Goal: Task Accomplishment & Management: Use online tool/utility

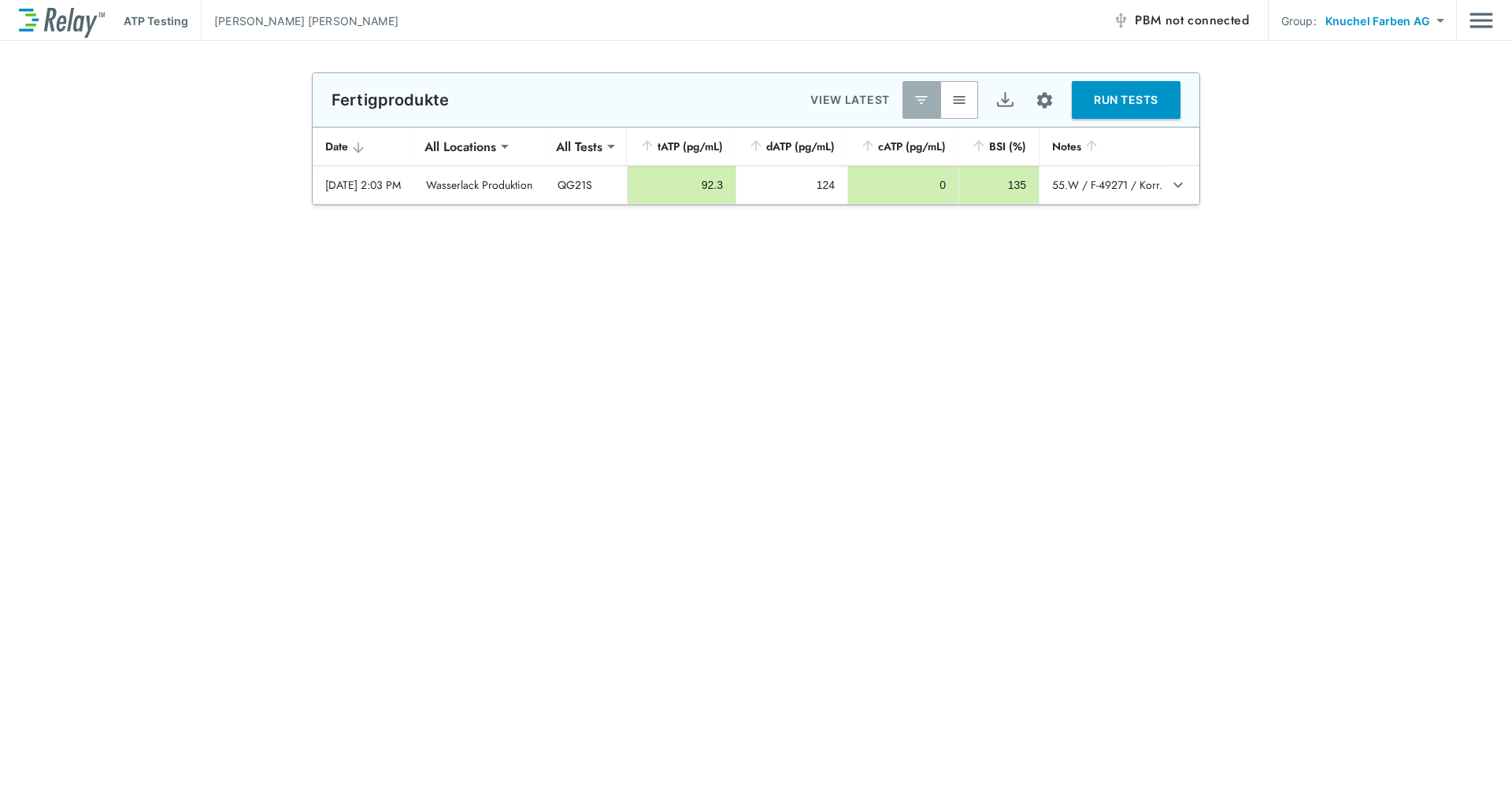
type input "**********"
type input "*****"
click at [956, 111] on button "button" at bounding box center [959, 100] width 38 height 38
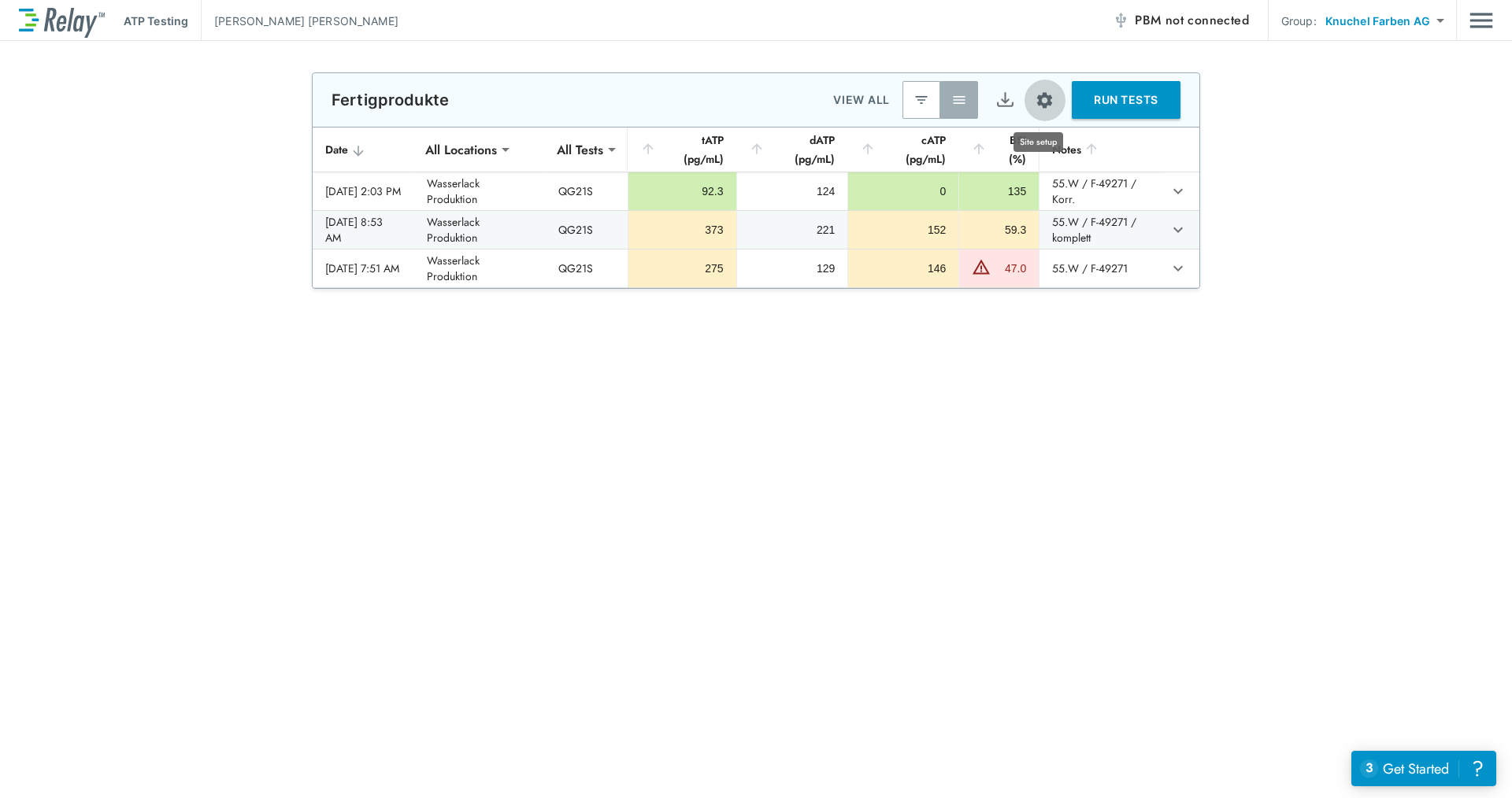
click at [1040, 91] on img "Site setup" at bounding box center [1044, 100] width 19 height 19
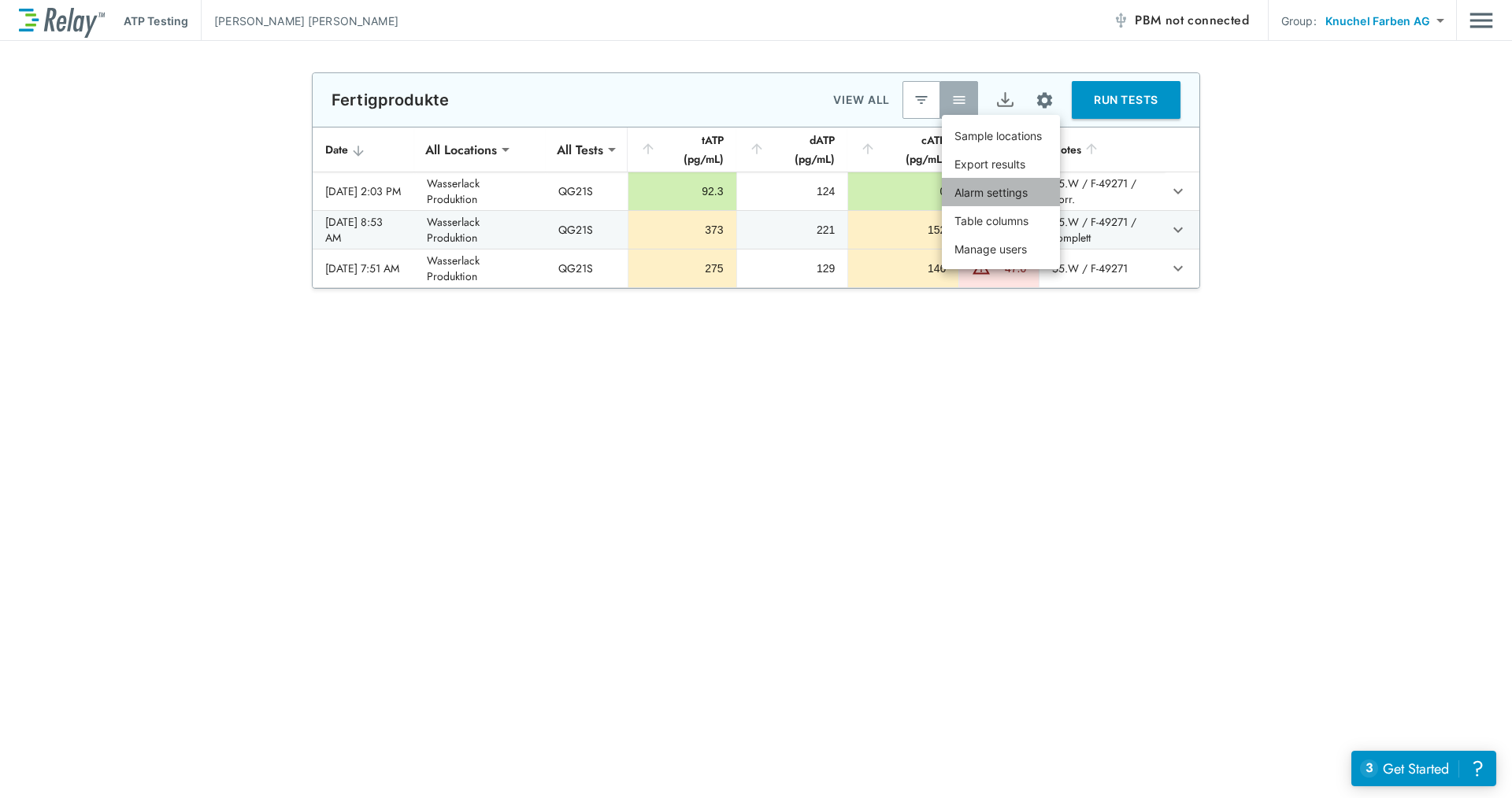
click at [1002, 203] on li "Alarm settings" at bounding box center [1000, 192] width 118 height 28
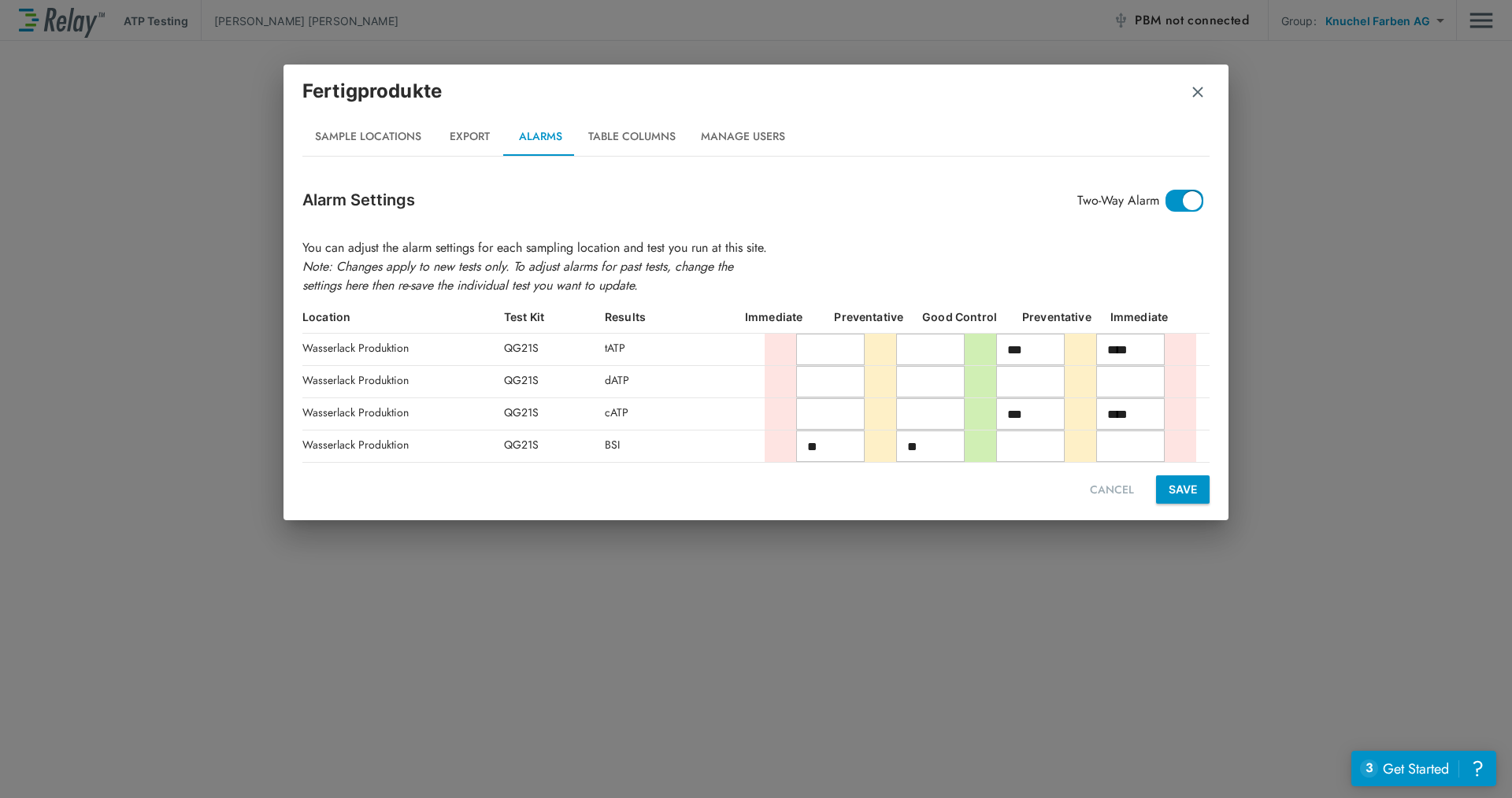
click at [1199, 189] on span at bounding box center [1184, 200] width 38 height 22
click at [1196, 192] on icon at bounding box center [1194, 201] width 18 height 18
click at [604, 133] on button "Table Columns" at bounding box center [632, 136] width 112 height 38
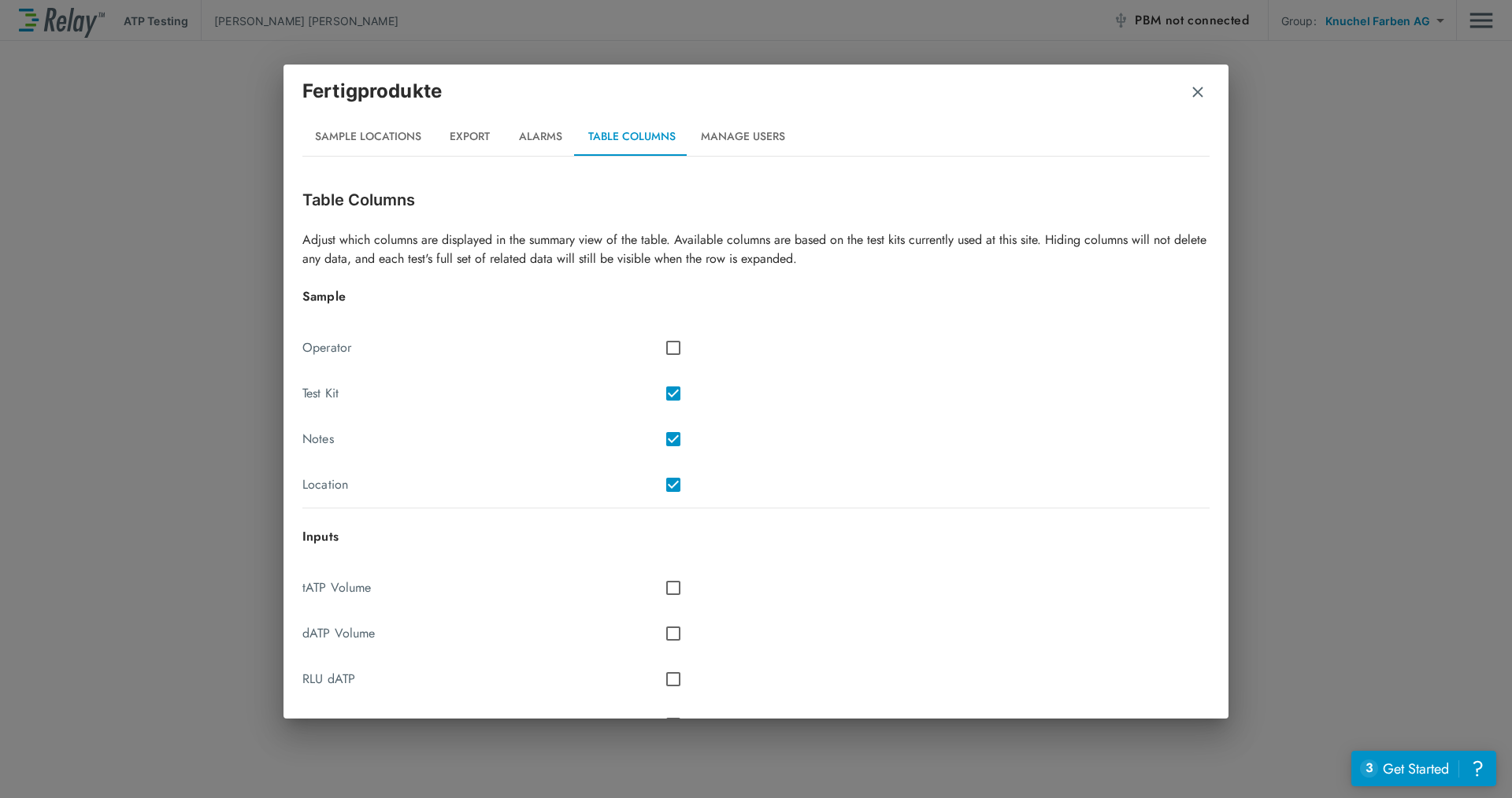
click at [540, 147] on button "Alarms" at bounding box center [540, 136] width 71 height 38
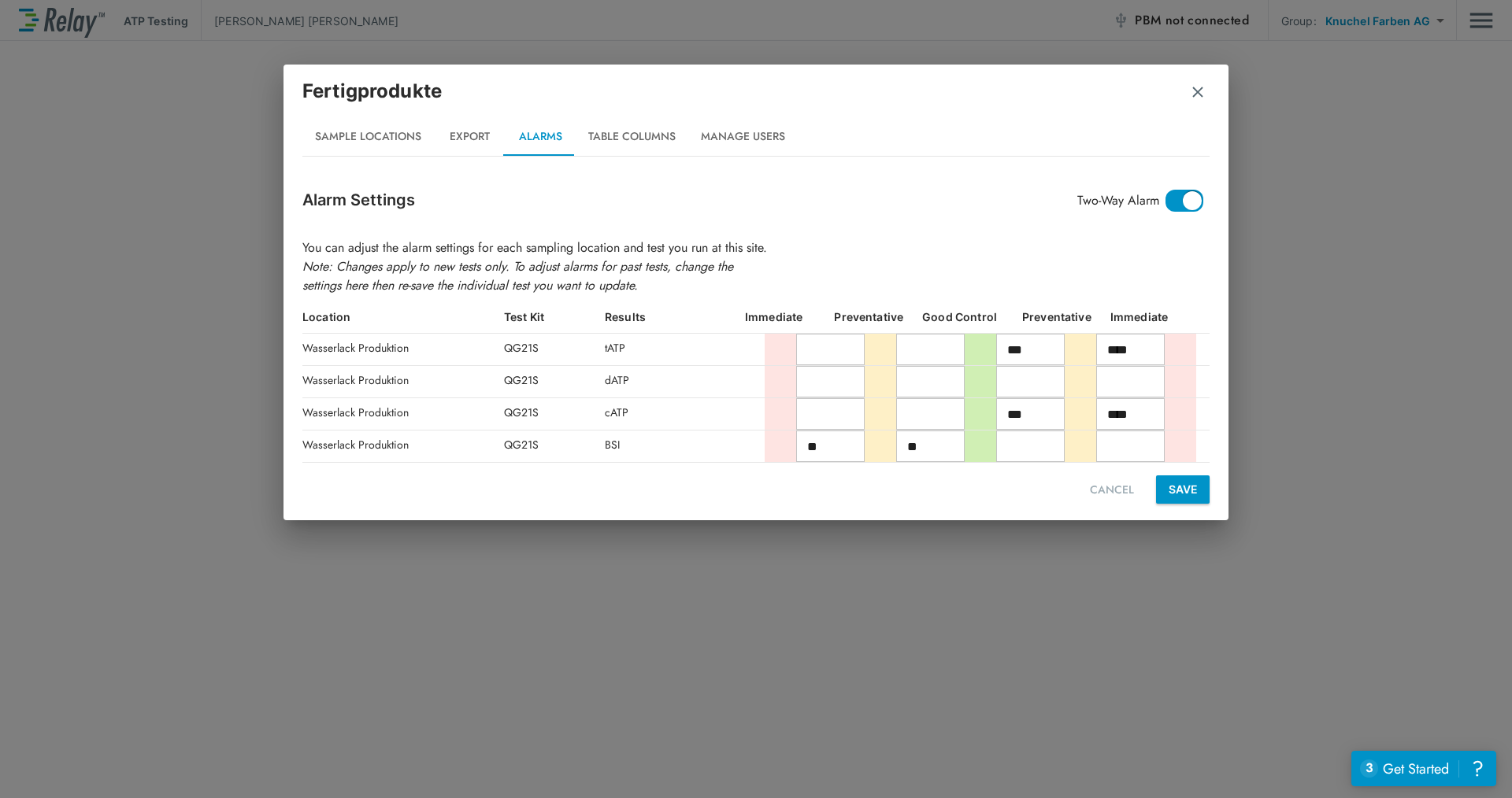
click at [470, 127] on button "Export" at bounding box center [469, 136] width 71 height 38
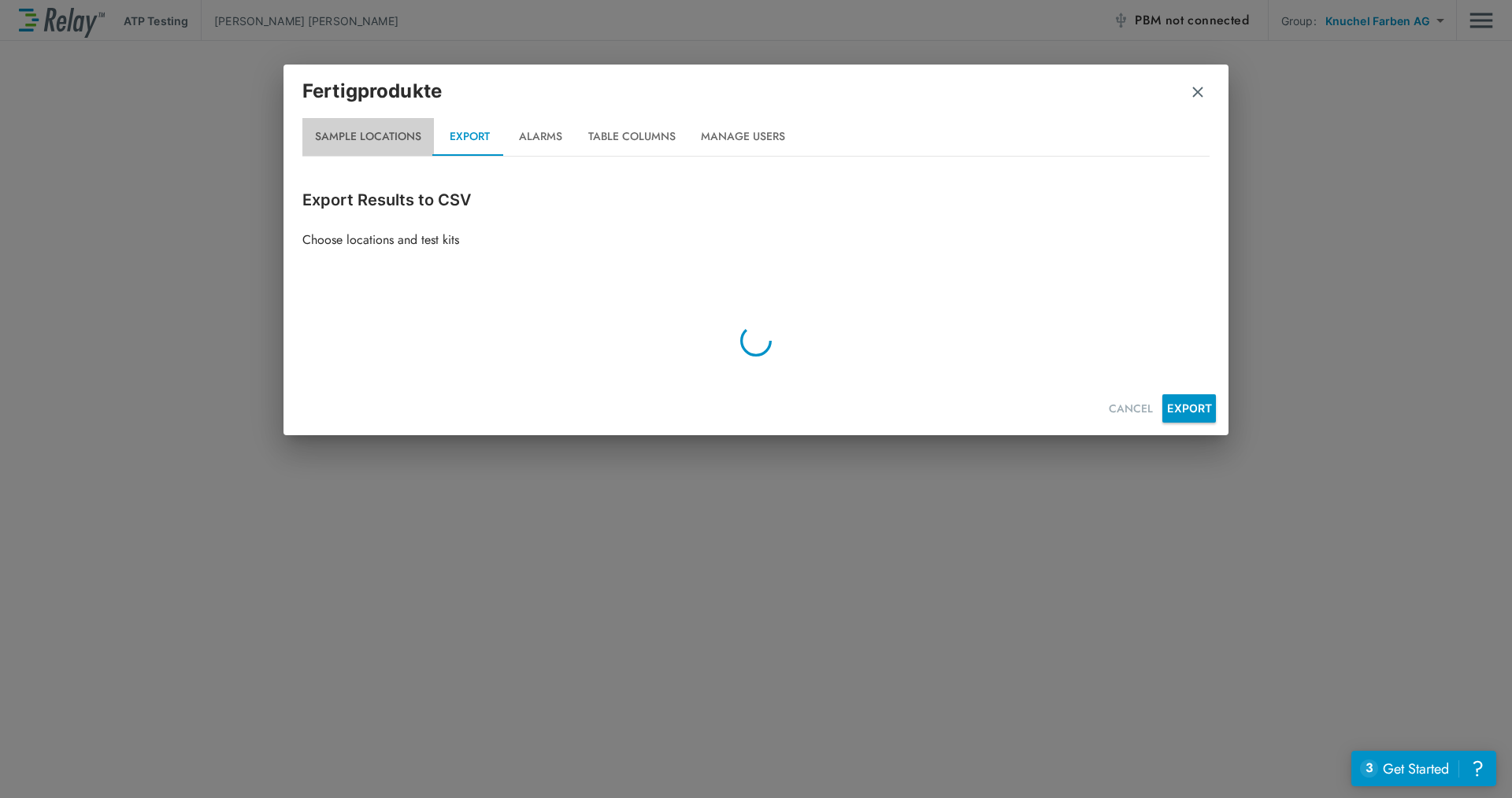
click at [347, 132] on button "Sample Locations" at bounding box center [368, 136] width 132 height 38
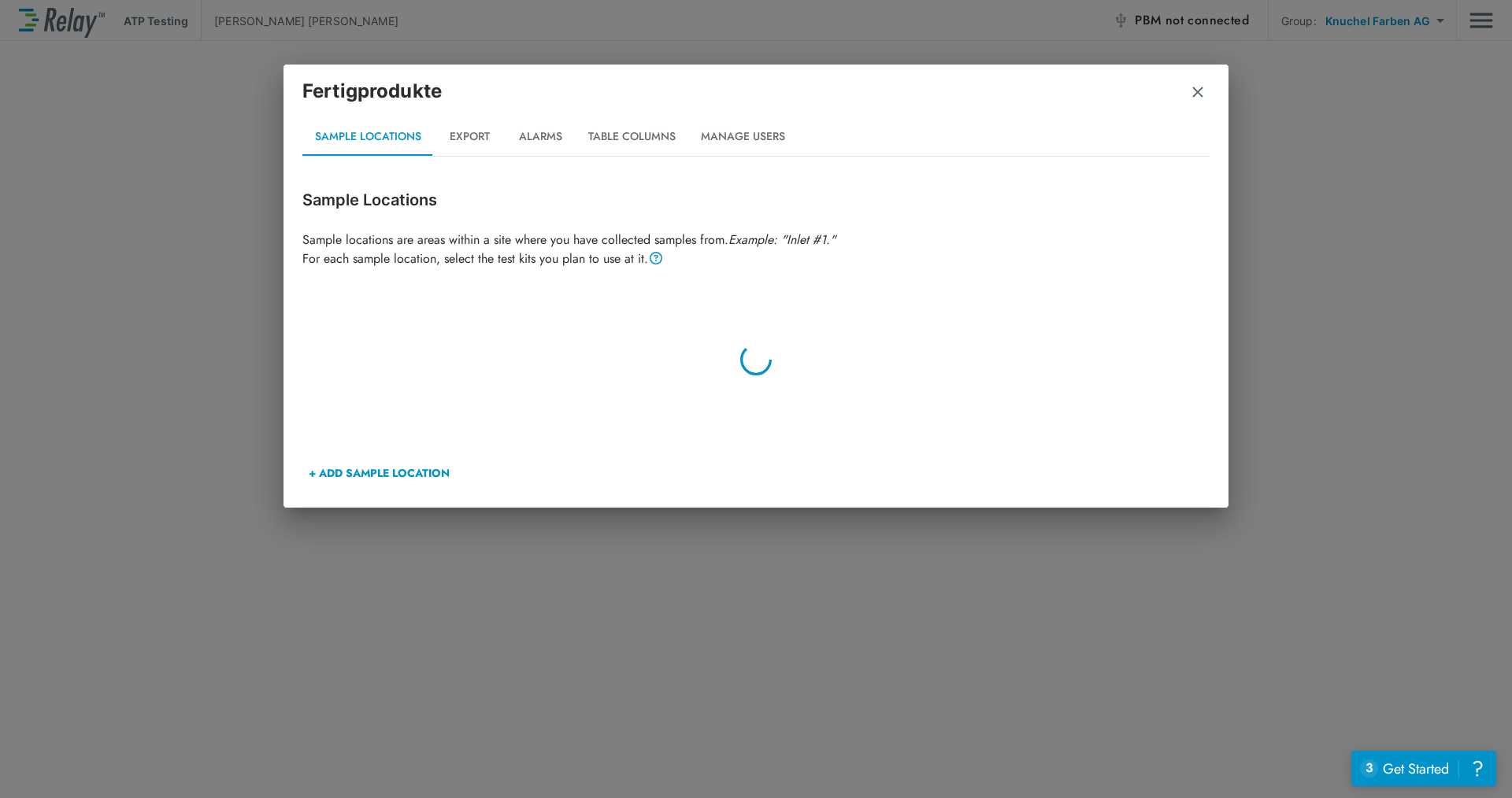
click at [1205, 91] on img "button" at bounding box center [1198, 92] width 16 height 16
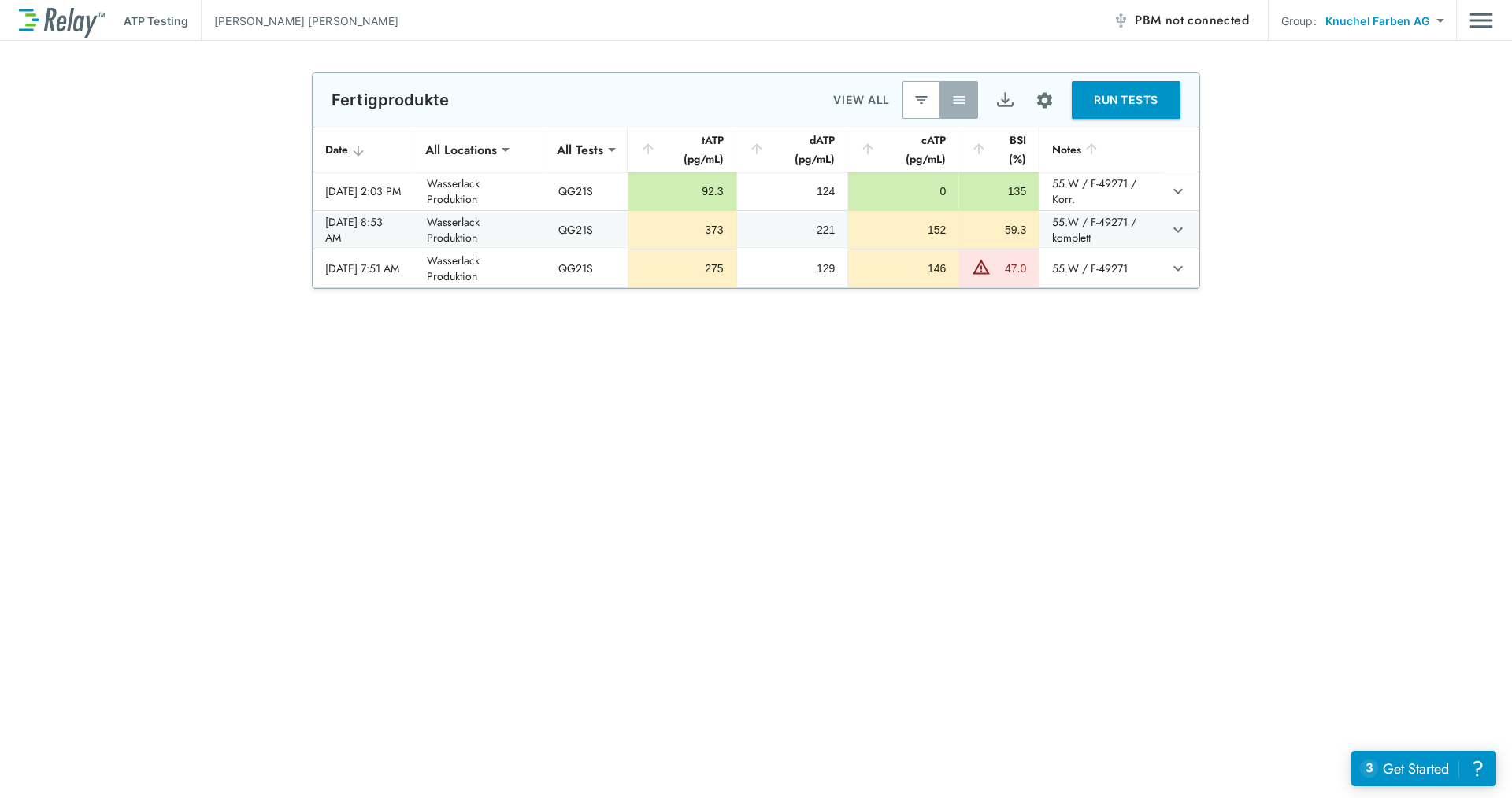
click at [1481, 18] on img "Main menu" at bounding box center [1481, 20] width 24 height 30
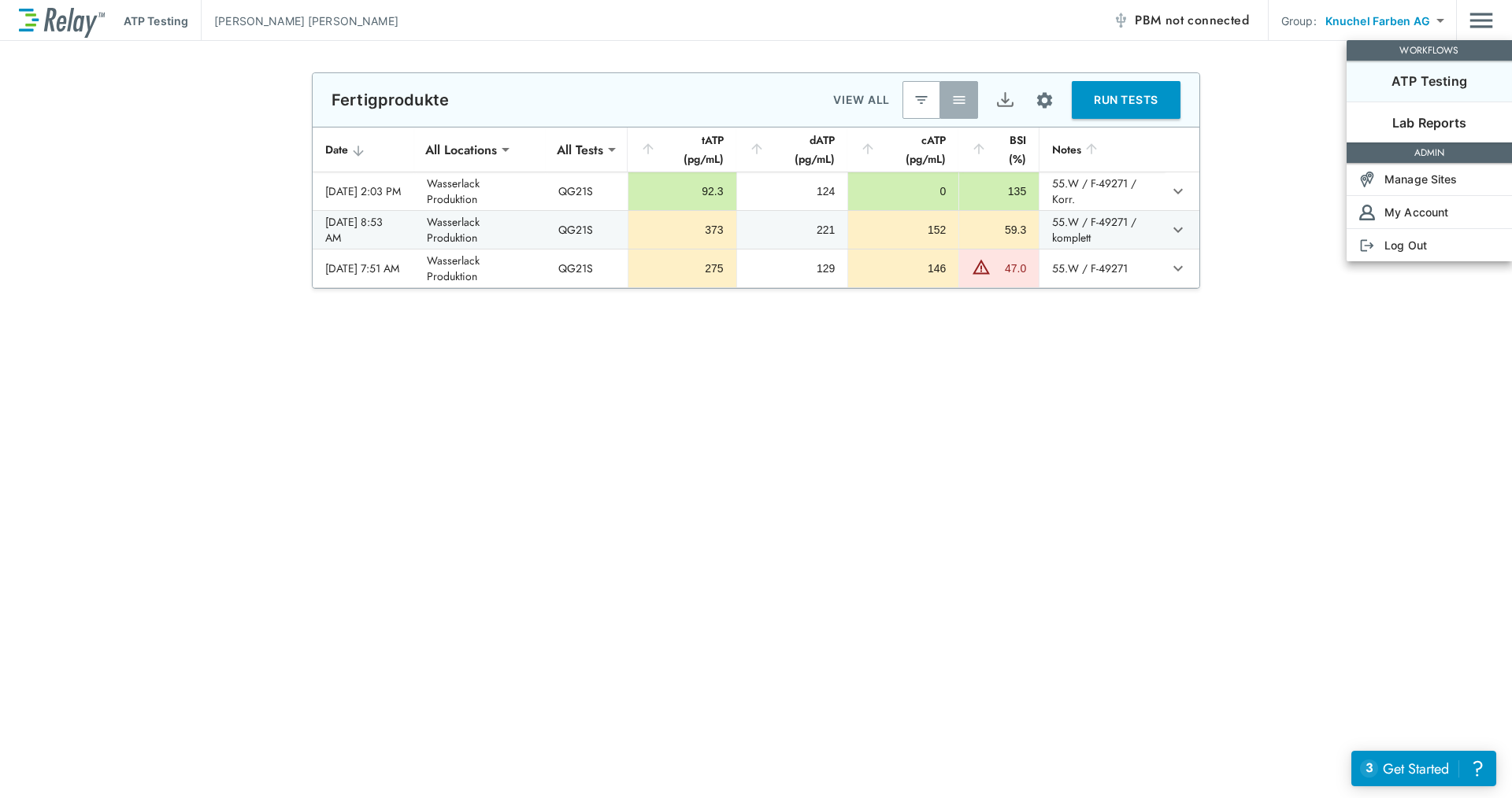
drag, startPoint x: 111, startPoint y: 123, endPoint x: 104, endPoint y: 111, distance: 13.9
click at [105, 115] on div at bounding box center [756, 399] width 1512 height 798
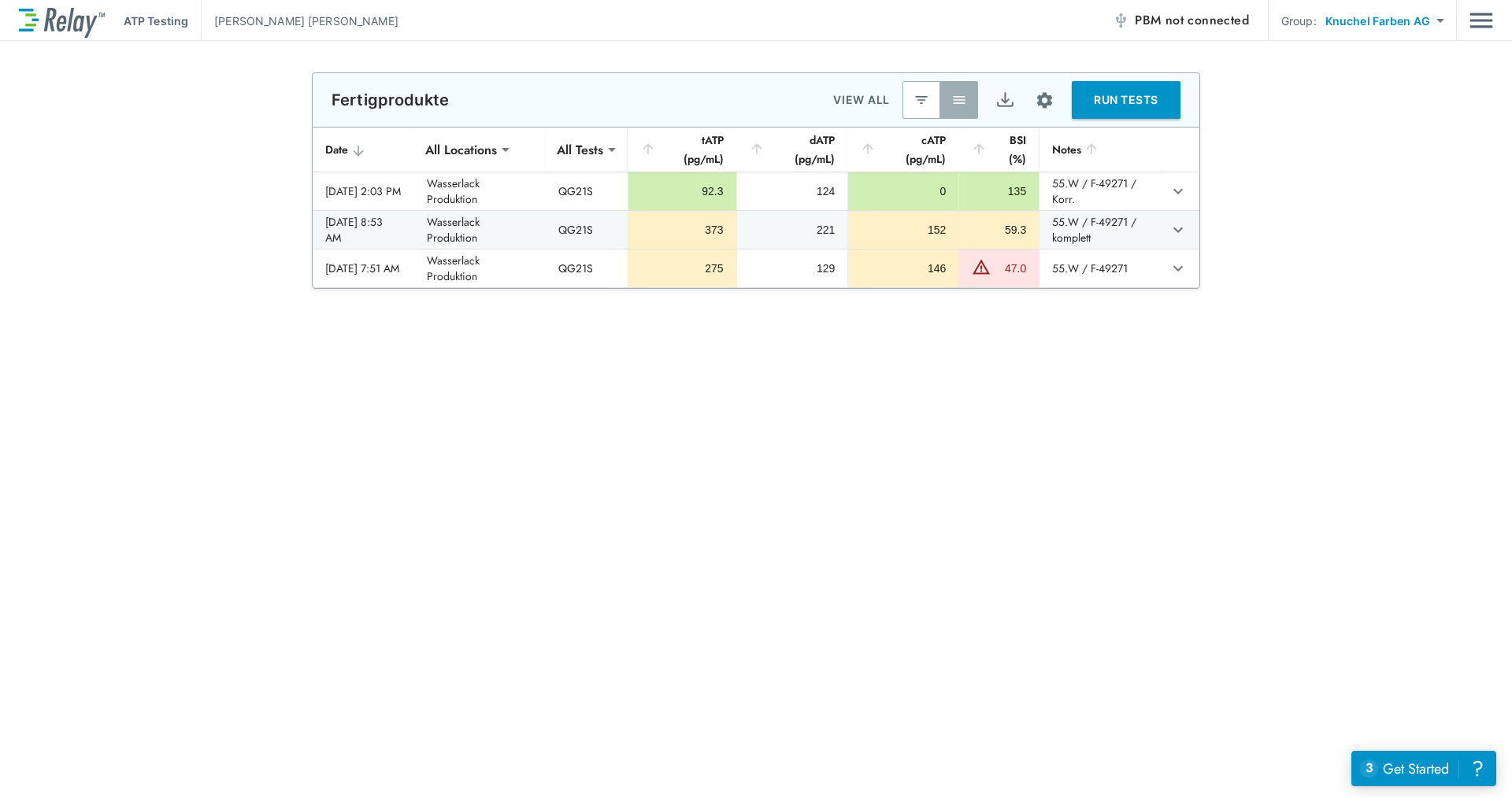
click at [33, 7] on img at bounding box center [61, 20] width 86 height 34
click at [1474, 769] on div "?" at bounding box center [1477, 769] width 18 height 18
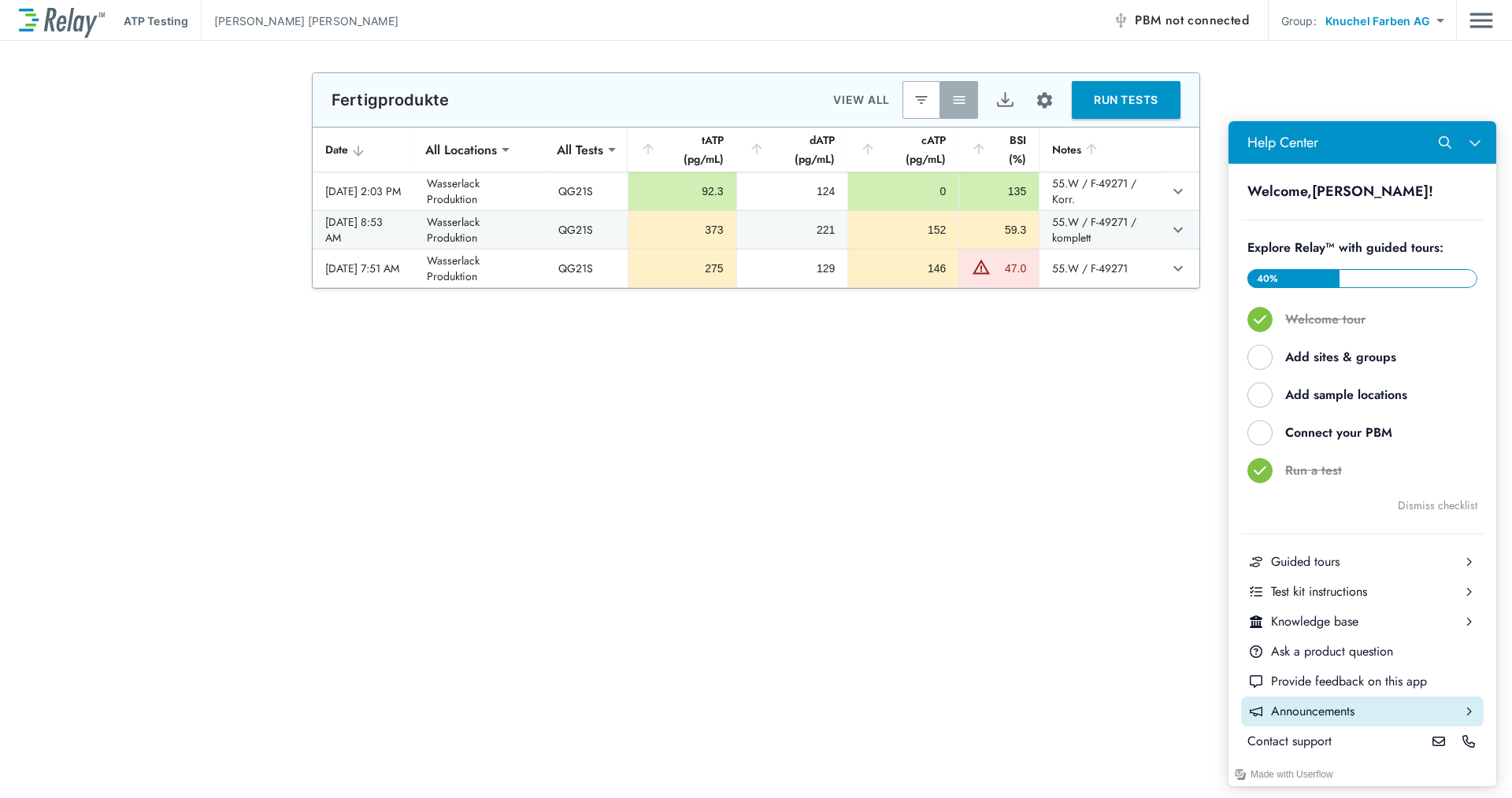
click at [1334, 702] on button "Announcements" at bounding box center [1362, 712] width 242 height 30
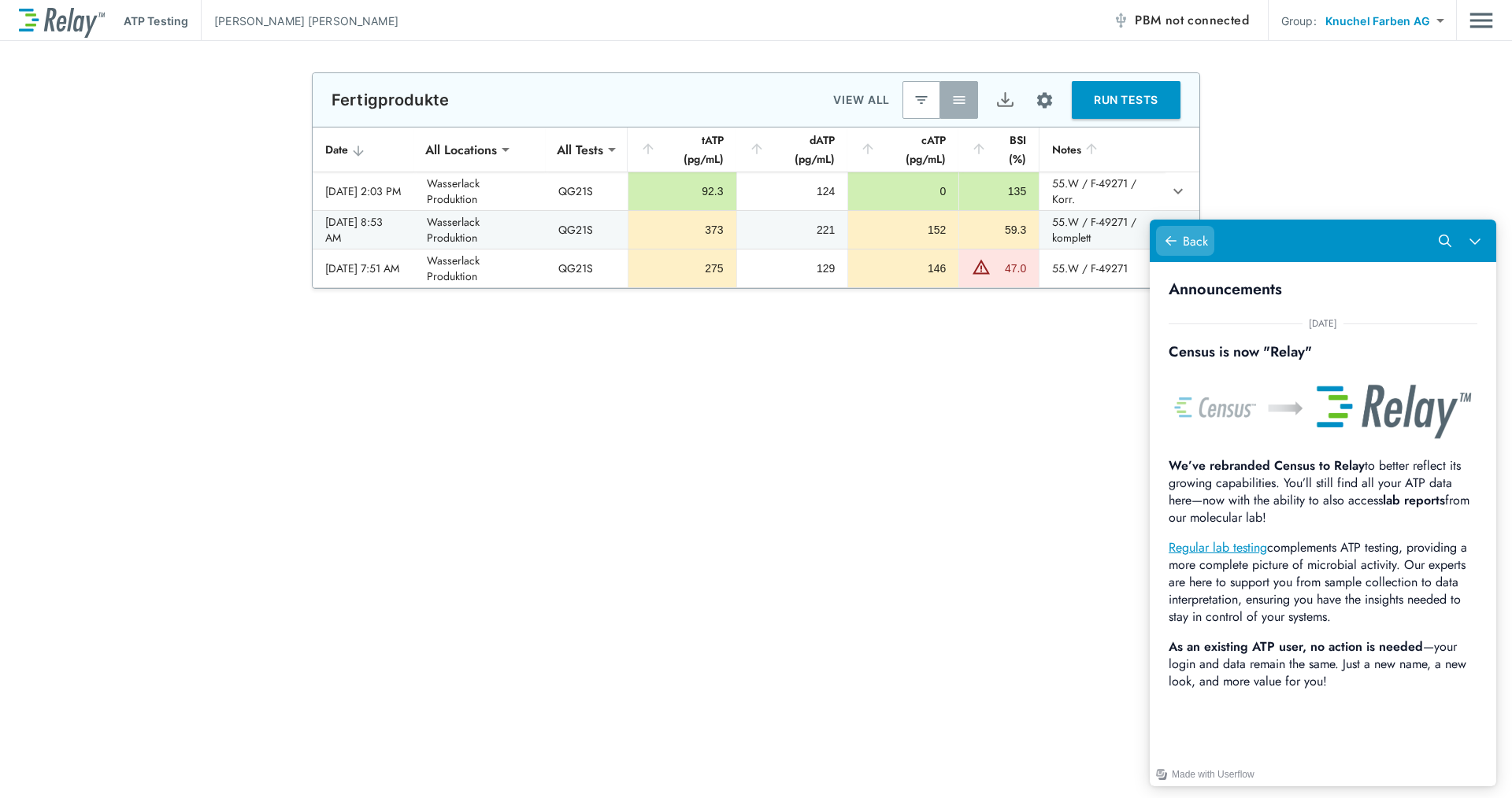
click at [1172, 234] on div "Help Center" at bounding box center [1171, 242] width 18 height 18
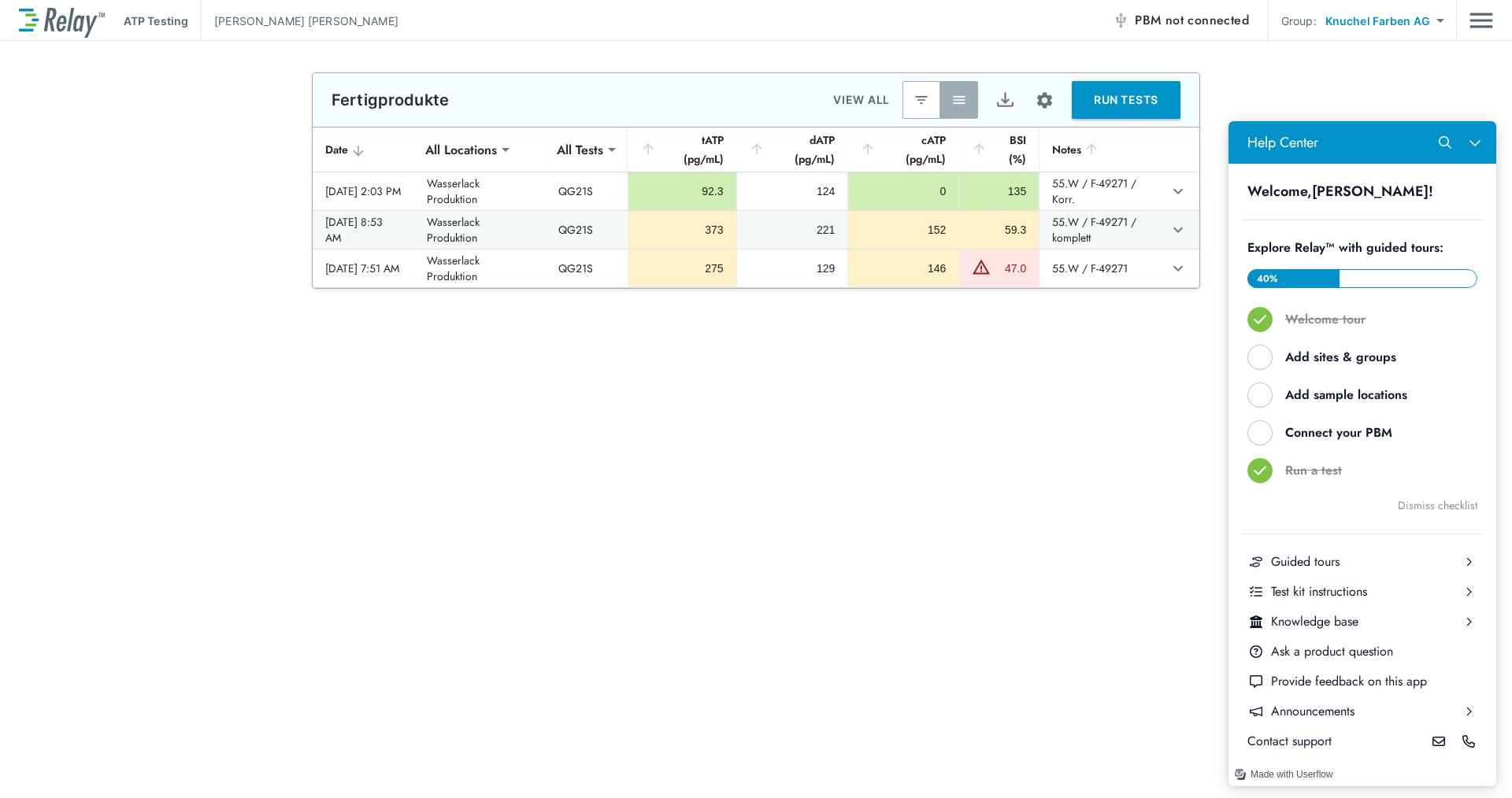
click at [1280, 778] on div "Made with Userflow" at bounding box center [1291, 775] width 82 height 18
click at [1310, 769] on div "Made with Userflow" at bounding box center [1291, 775] width 82 height 18
click at [1471, 140] on icon "Close Help Center" at bounding box center [1475, 142] width 12 height 12
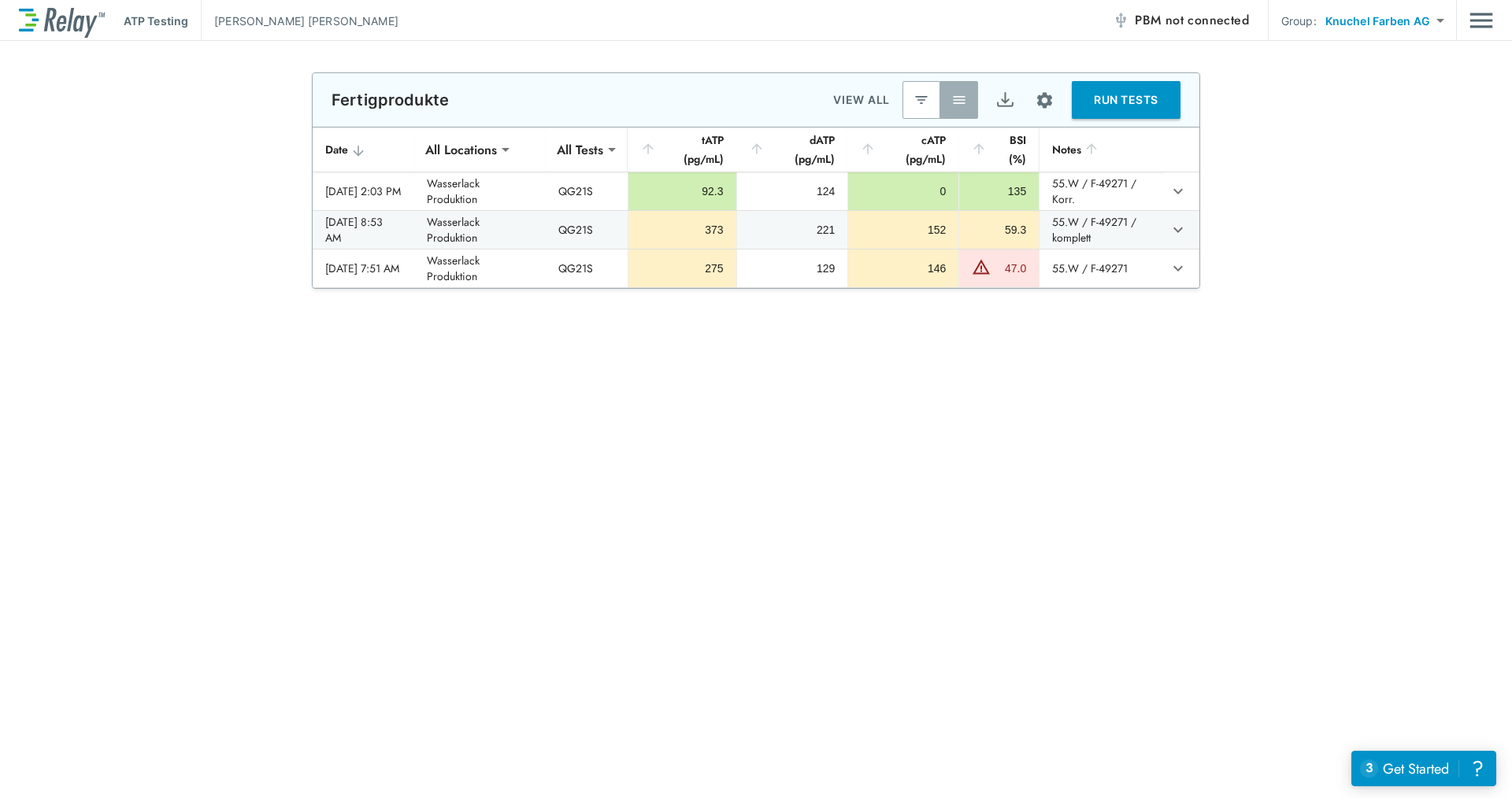
click at [1144, 383] on div "**********" at bounding box center [756, 579] width 1512 height 1015
click at [1483, 25] on img "Main menu" at bounding box center [1481, 20] width 24 height 30
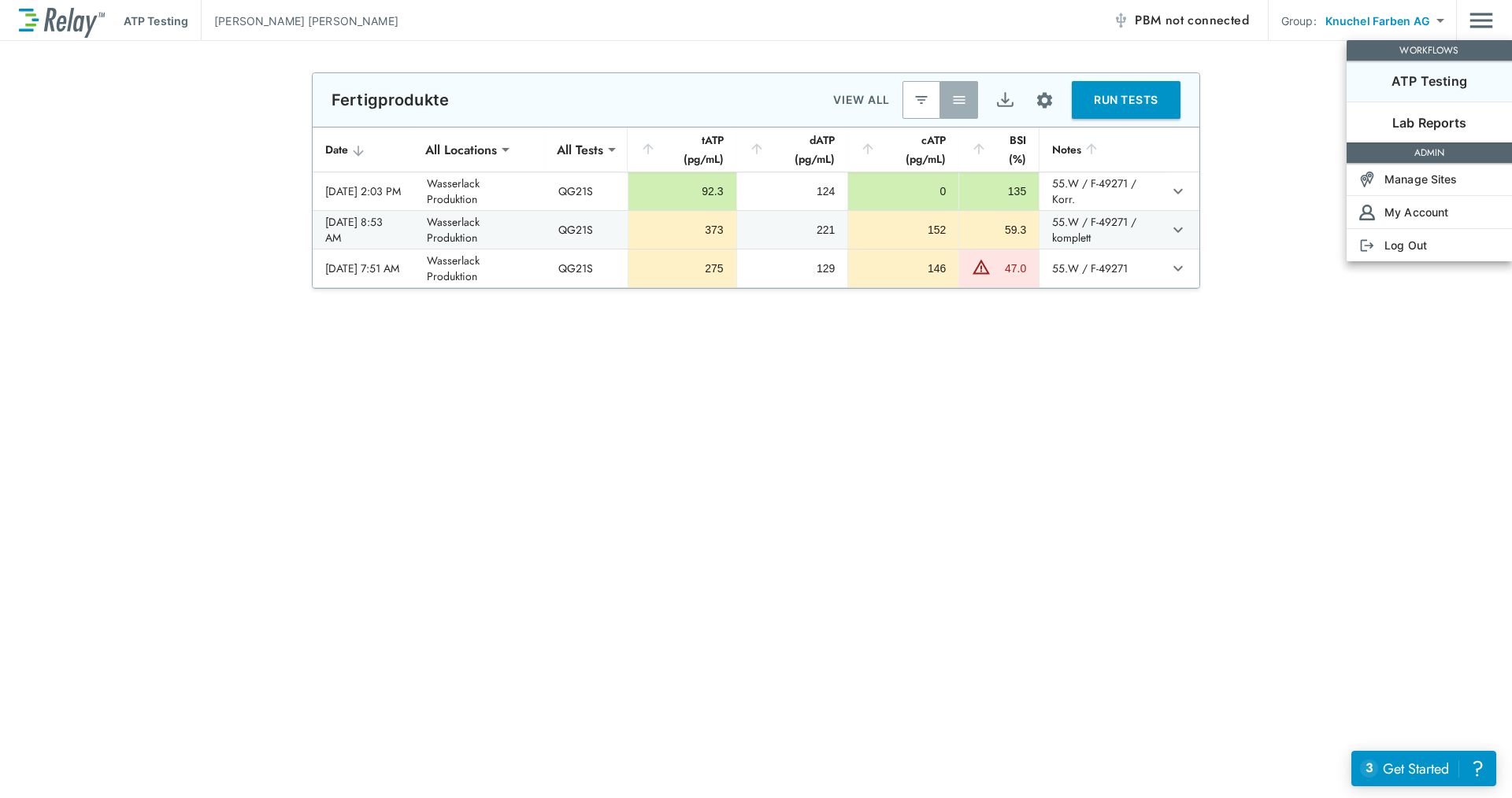
click at [1152, 226] on div at bounding box center [756, 399] width 1512 height 798
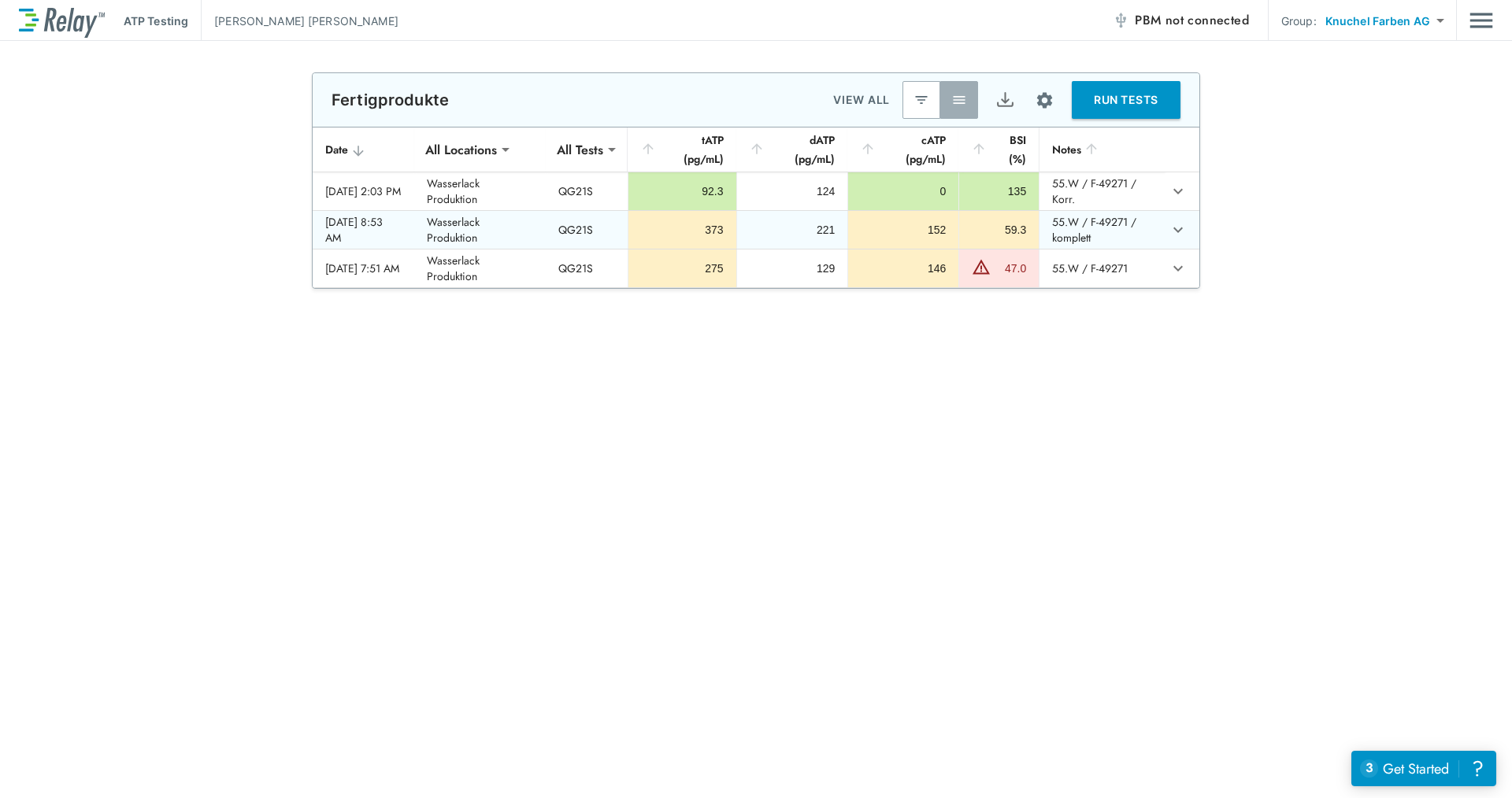
click at [1169, 224] on icon "expand row" at bounding box center [1178, 229] width 19 height 19
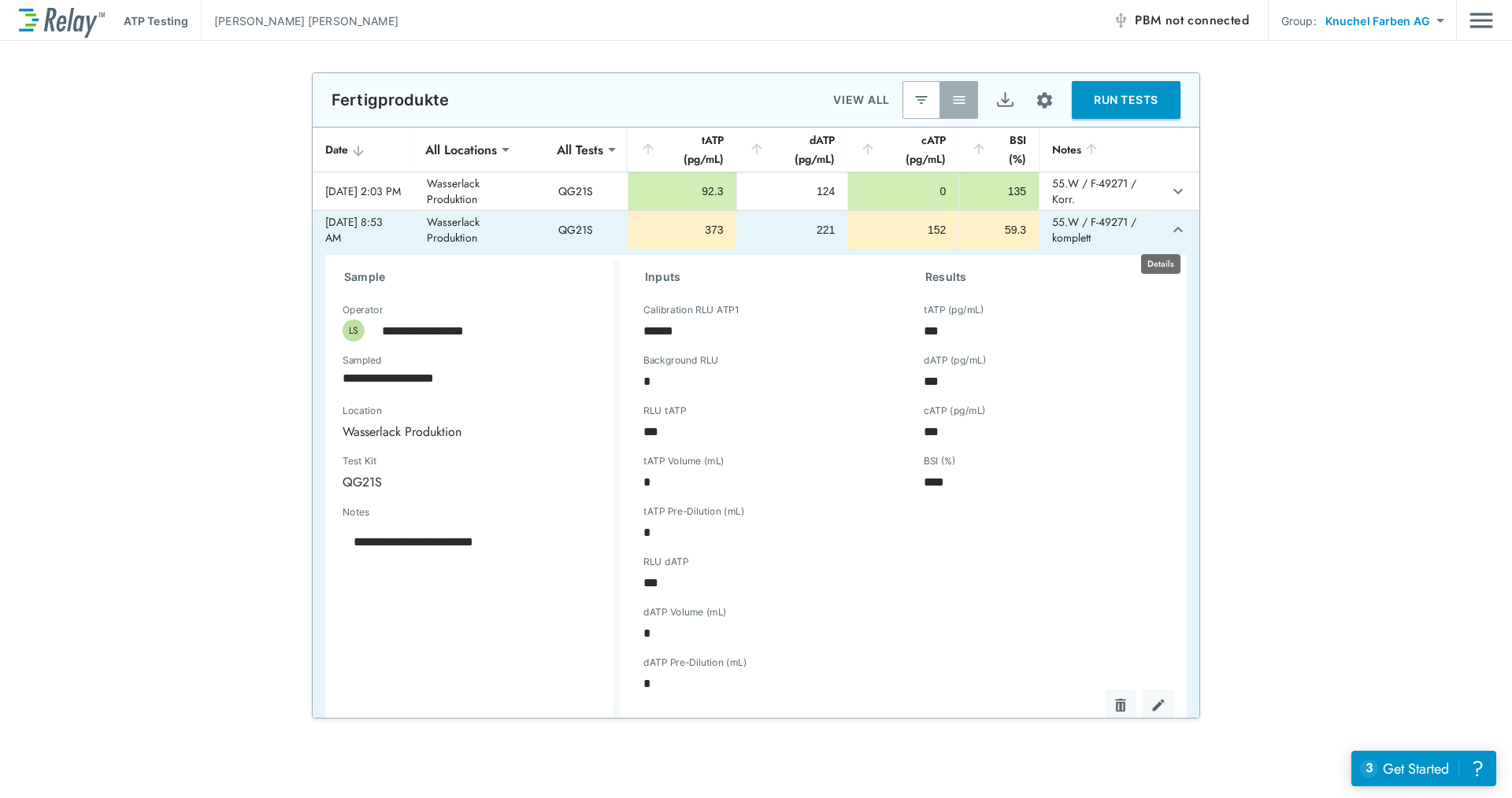
type textarea "*"
click at [1169, 224] on icon "expand row" at bounding box center [1178, 229] width 19 height 19
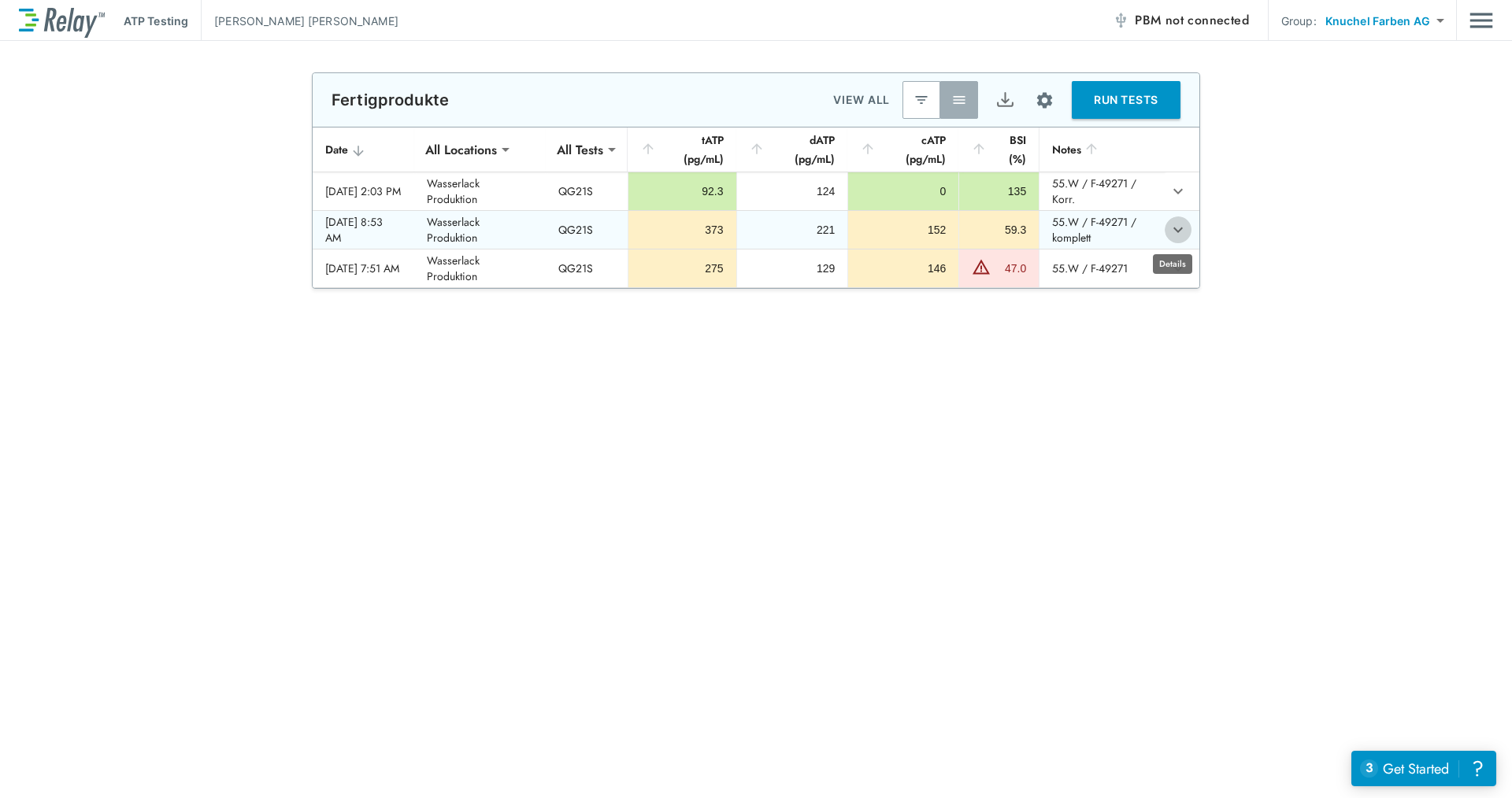
click at [1169, 224] on icon "expand row" at bounding box center [1178, 229] width 19 height 19
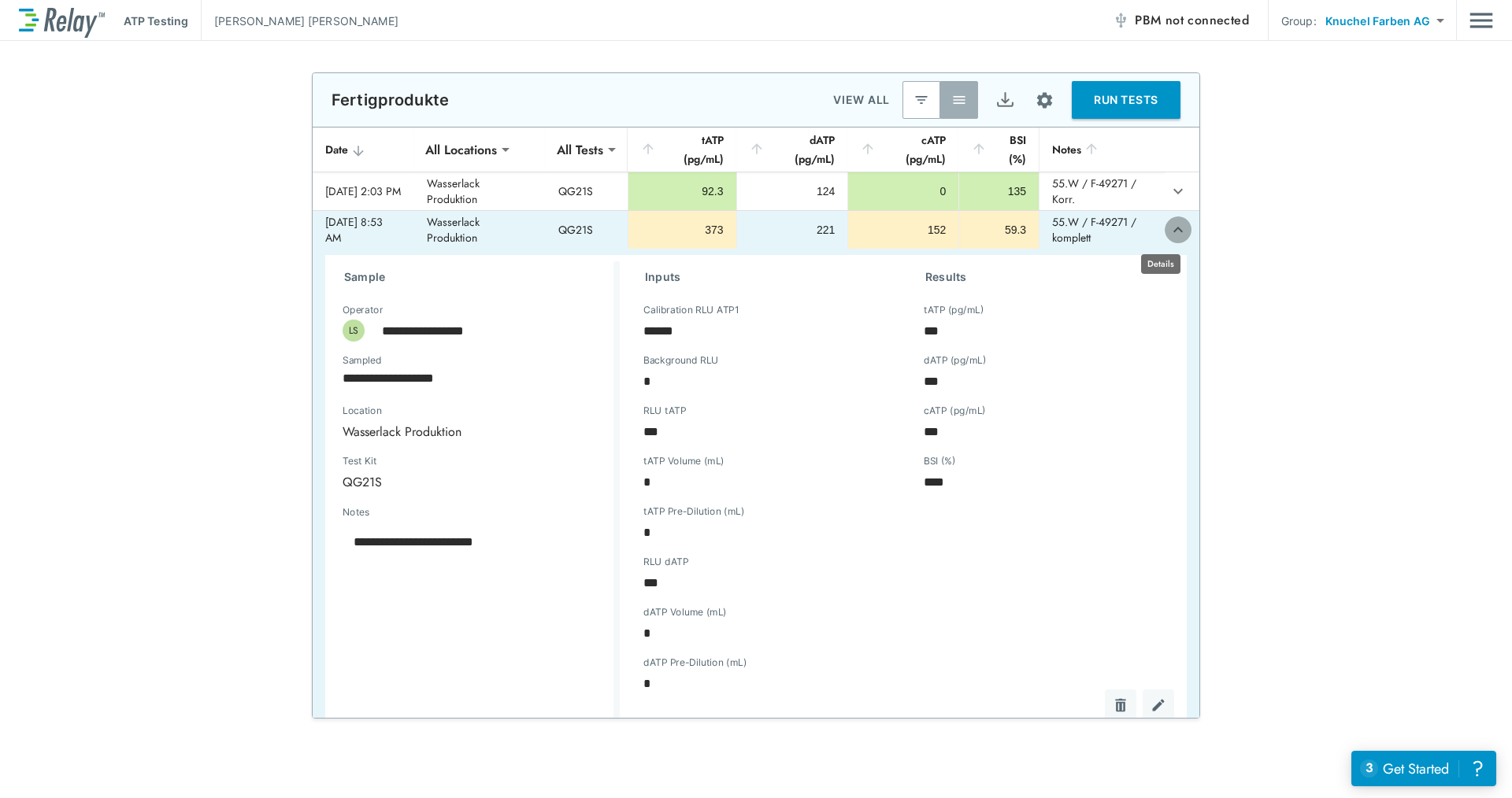
type textarea "*"
click at [1169, 221] on icon "expand row" at bounding box center [1178, 229] width 19 height 19
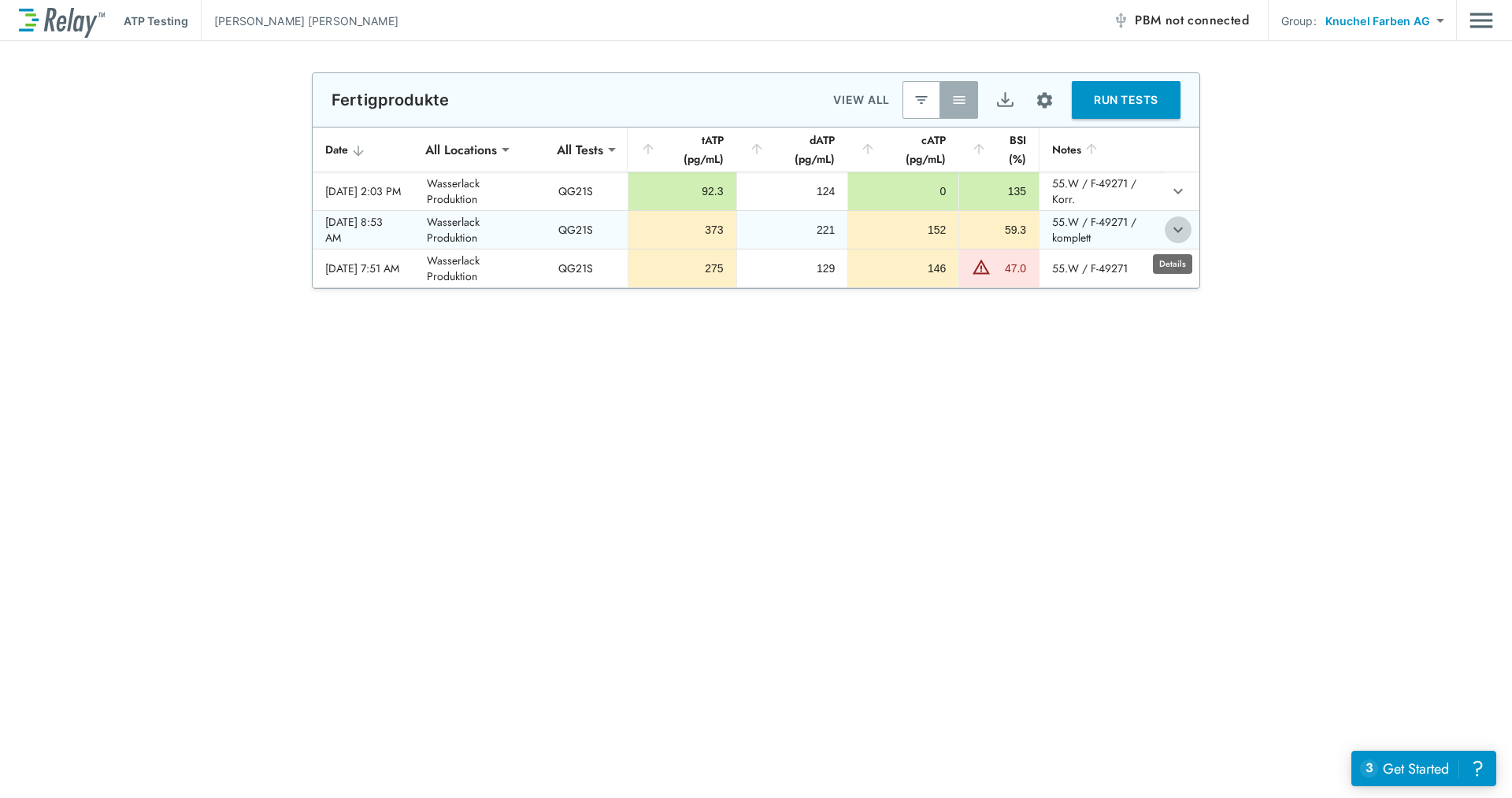
type textarea "*"
drag, startPoint x: 1238, startPoint y: 228, endPoint x: 1314, endPoint y: 165, distance: 98.7
click at [1314, 165] on div "**********" at bounding box center [756, 180] width 1512 height 217
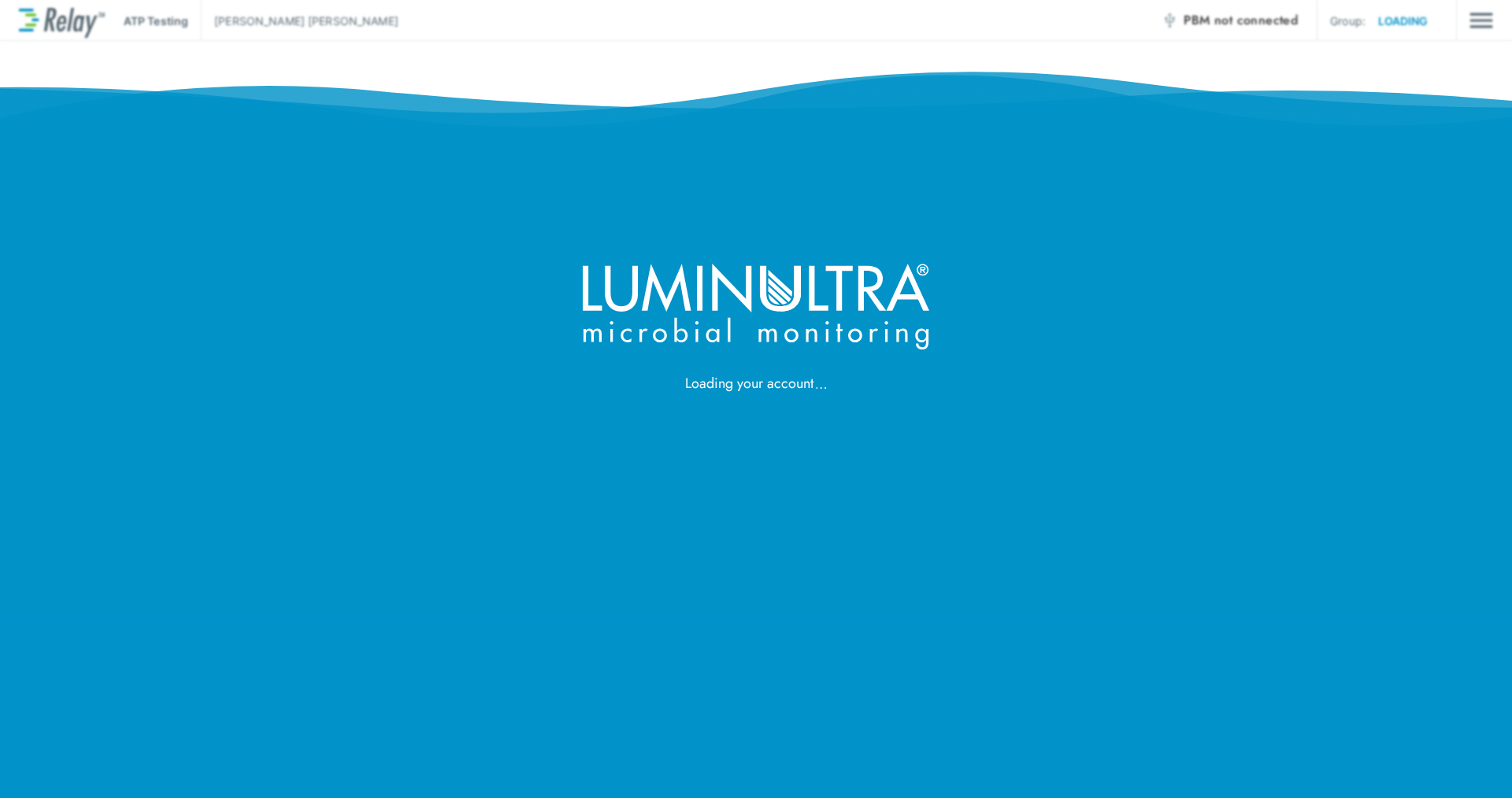
drag, startPoint x: 0, startPoint y: 0, endPoint x: 963, endPoint y: 142, distance: 973.4
click at [963, 142] on div "Loading your account" at bounding box center [756, 197] width 1512 height 395
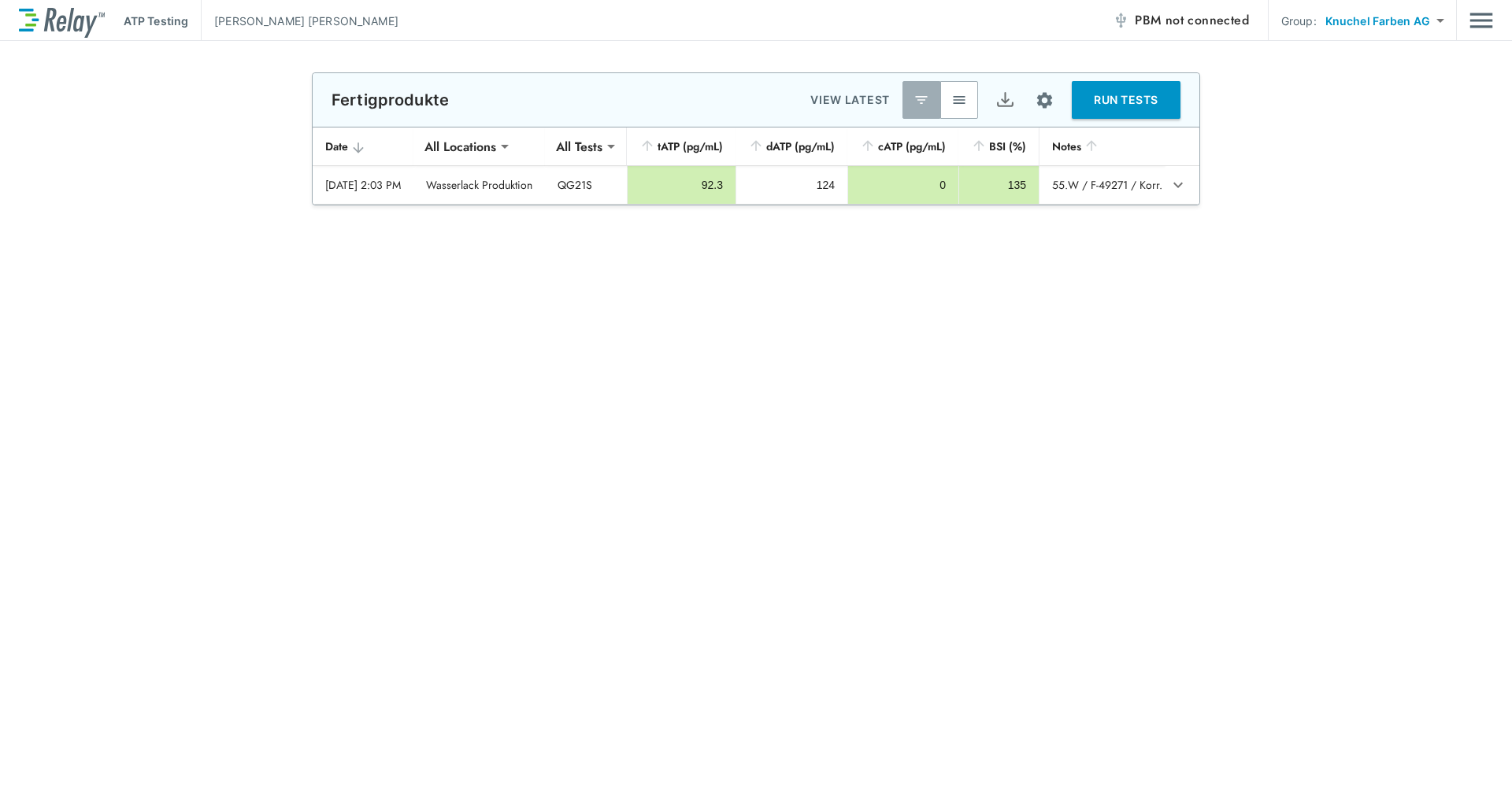
type input "**********"
type input "*****"
click at [947, 411] on div "**********" at bounding box center [756, 538] width 1512 height 932
click at [956, 96] on img "button" at bounding box center [959, 100] width 16 height 16
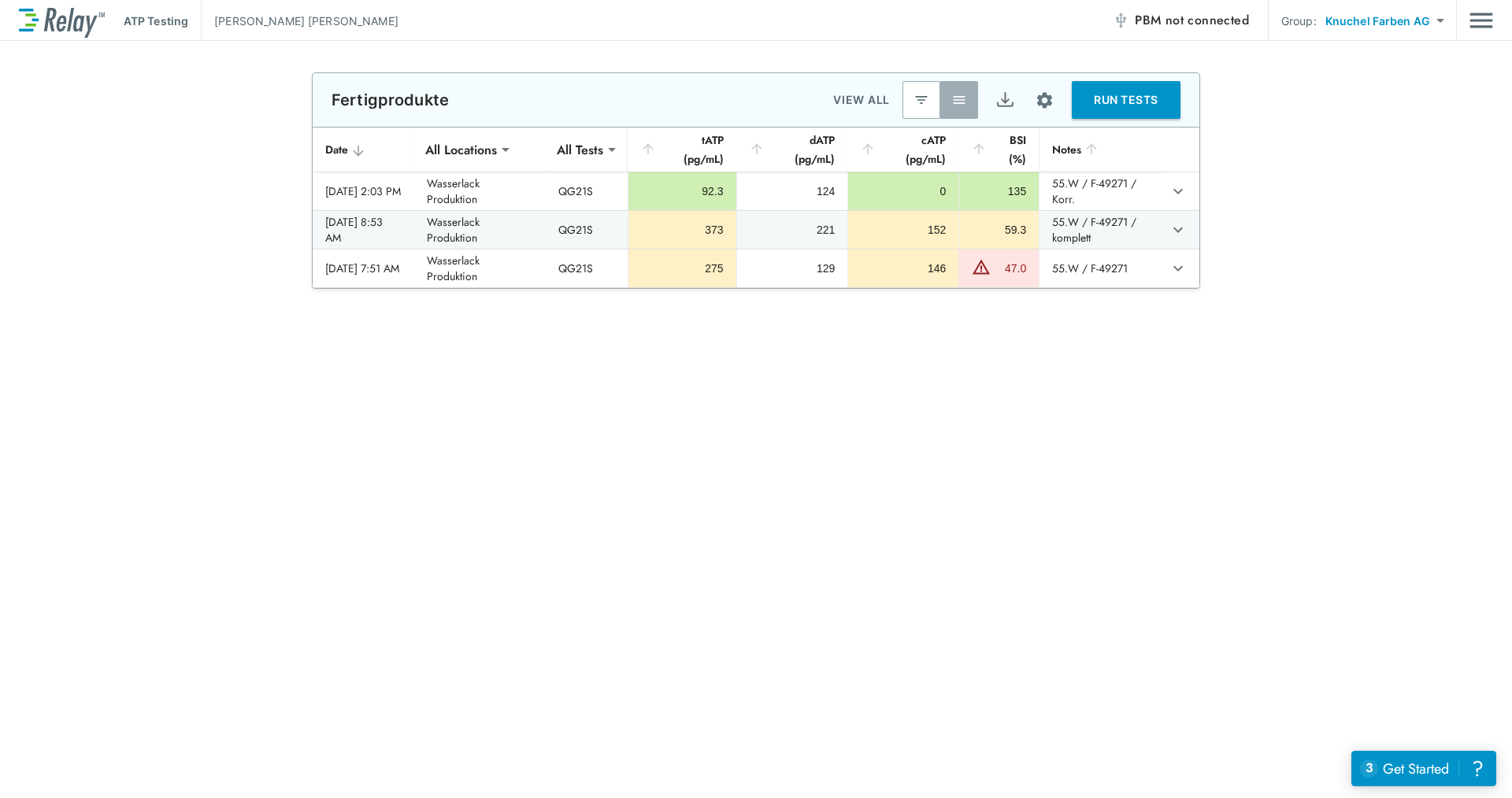
click at [1011, 103] on button "Export" at bounding box center [1004, 100] width 38 height 38
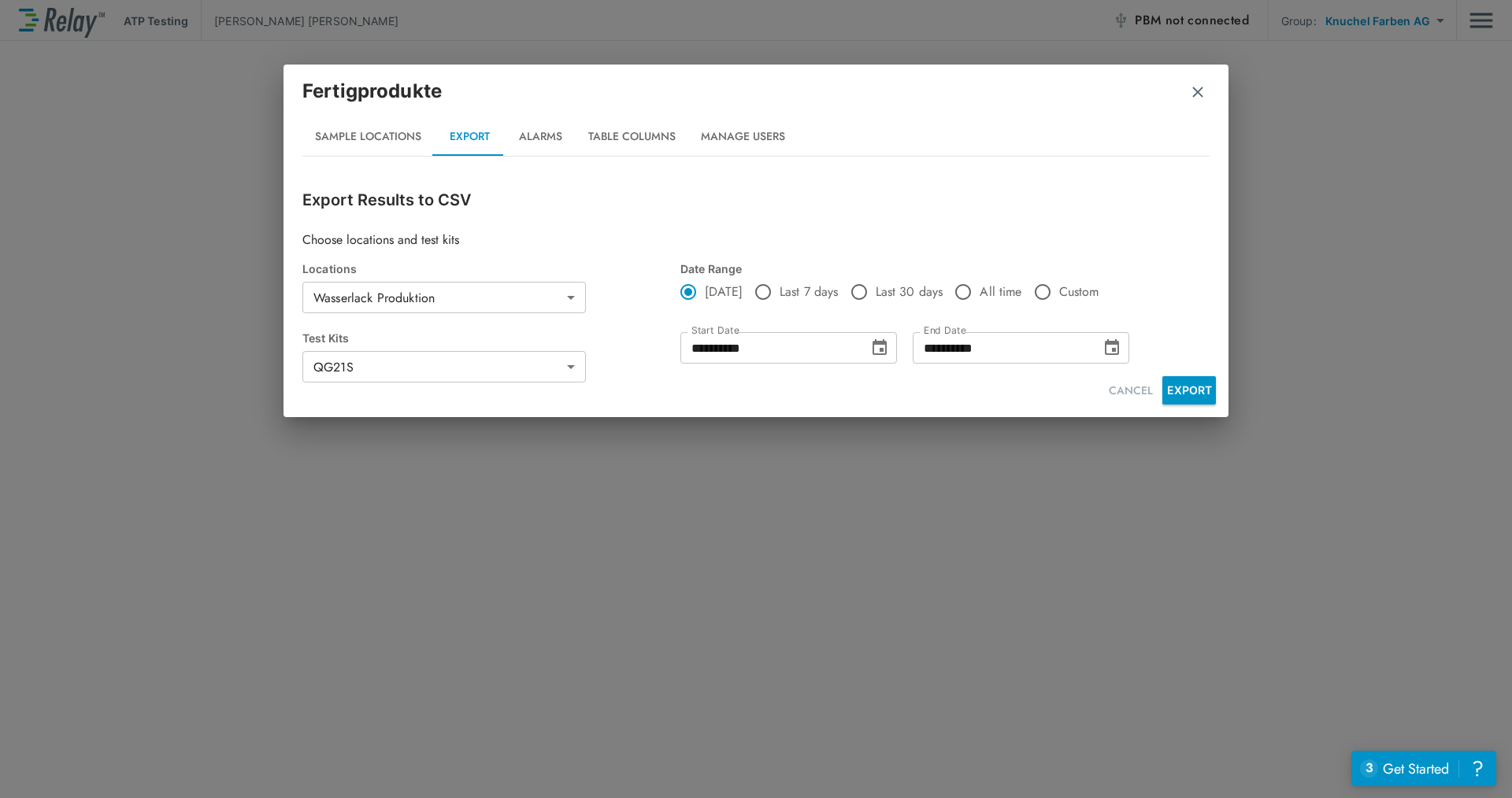
click at [1003, 295] on span "All time" at bounding box center [1000, 291] width 42 height 19
type input "**********"
click at [1187, 389] on button "EXPORT" at bounding box center [1189, 390] width 54 height 28
click at [1204, 88] on img "button" at bounding box center [1198, 92] width 16 height 16
